Goal: Navigation & Orientation: Find specific page/section

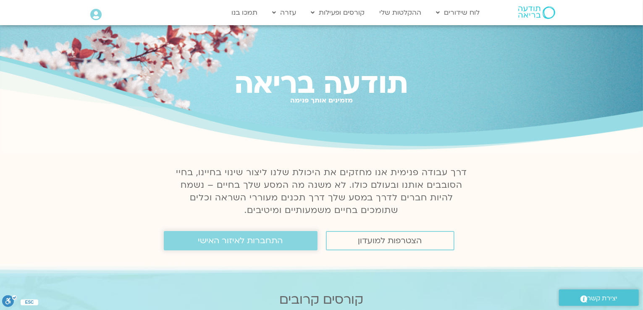
click at [266, 239] on span "התחברות לאיזור האישי" at bounding box center [240, 240] width 85 height 9
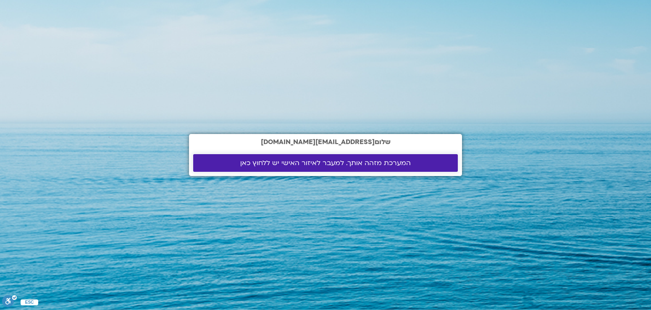
click at [419, 163] on span "המערכת מזהה אותך. למעבר לאיזור האישי יש ללחוץ כאן" at bounding box center [325, 163] width 245 height 8
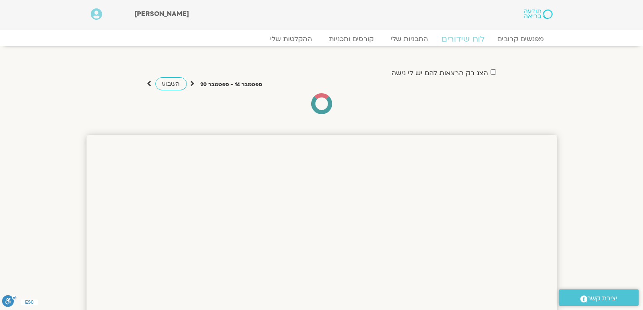
click at [465, 38] on link "לוח שידורים" at bounding box center [463, 39] width 63 height 10
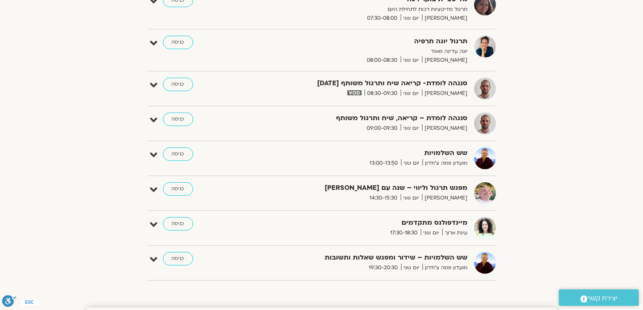
scroll to position [210, 0]
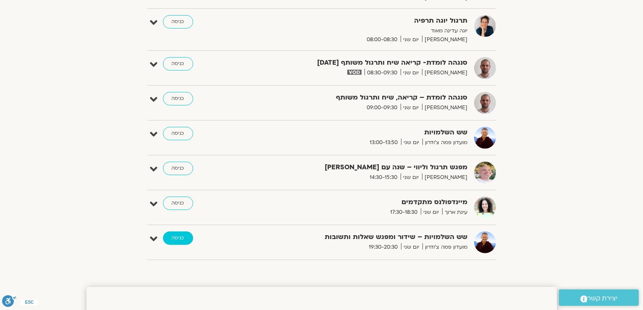
click at [171, 239] on link "כניסה" at bounding box center [178, 238] width 30 height 13
click at [177, 240] on link "כניסה" at bounding box center [178, 238] width 30 height 13
click at [183, 237] on link "כניסה" at bounding box center [178, 238] width 30 height 13
